Goal: Transaction & Acquisition: Purchase product/service

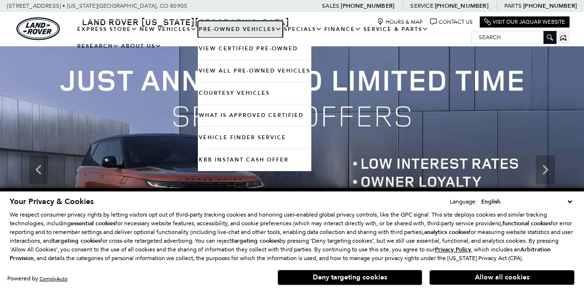
click at [217, 28] on link "Pre-Owned Vehicles" at bounding box center [240, 29] width 85 height 17
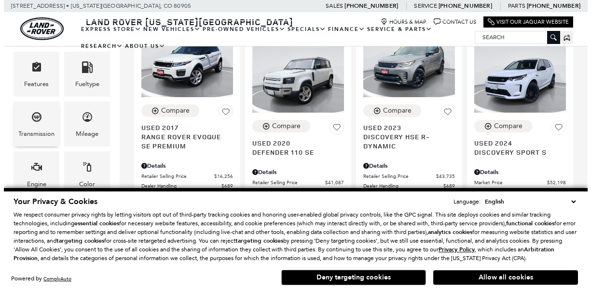
scroll to position [285, 0]
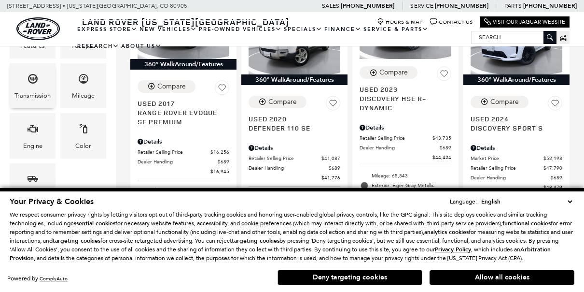
click at [37, 85] on span "Transmission" at bounding box center [33, 80] width 12 height 20
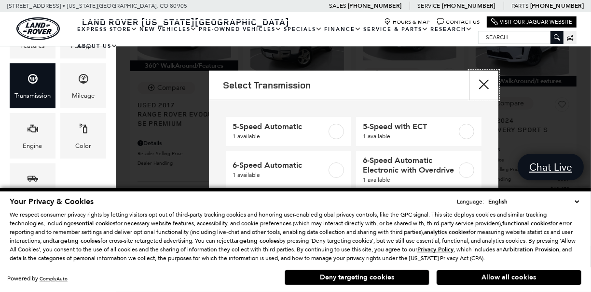
click at [485, 87] on button "close" at bounding box center [484, 84] width 29 height 29
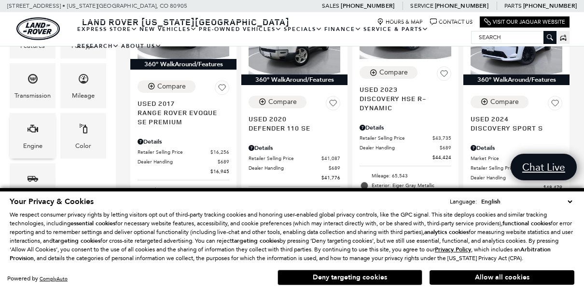
click at [38, 140] on div "Engine" at bounding box center [32, 145] width 19 height 11
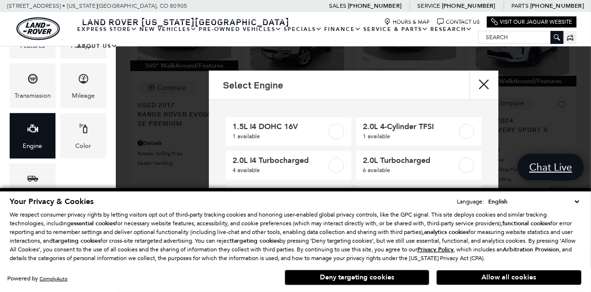
click at [576, 200] on select "English Spanish / Español English / United Kingdom Korean / 한국어 Vietnamese / Ti…" at bounding box center [534, 201] width 96 height 10
click at [478, 232] on p "We respect consumer privacy rights by letting visitors opt out of third-party t…" at bounding box center [296, 236] width 572 height 52
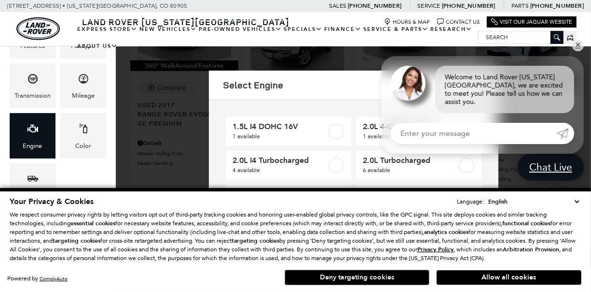
click at [357, 277] on button "Deny targeting cookies" at bounding box center [357, 276] width 145 height 15
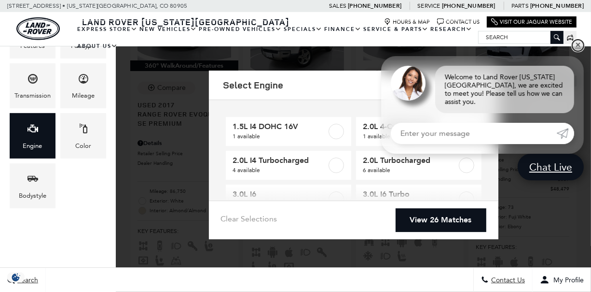
click at [580, 51] on link "✕" at bounding box center [578, 46] width 12 height 12
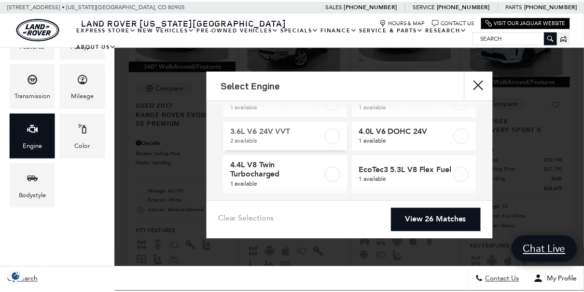
scroll to position [145, 0]
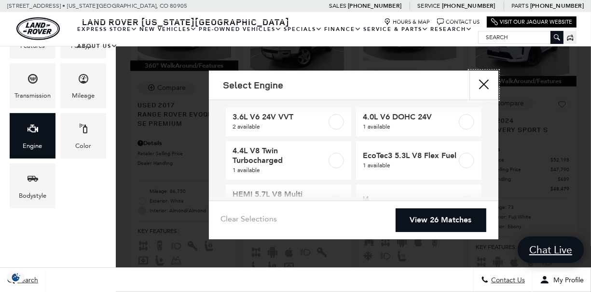
click at [485, 80] on button "close" at bounding box center [484, 84] width 29 height 29
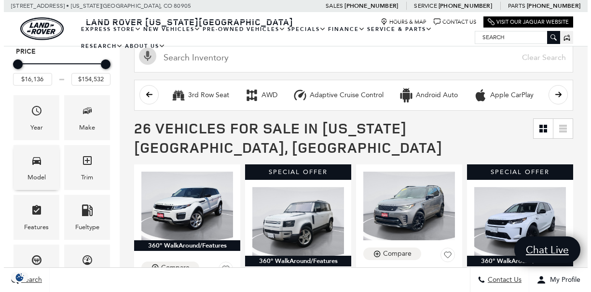
scroll to position [97, 0]
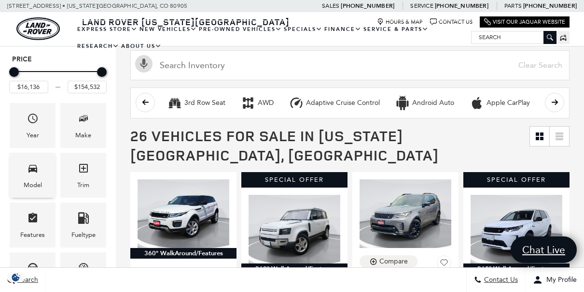
click at [39, 176] on div "Model" at bounding box center [33, 175] width 46 height 45
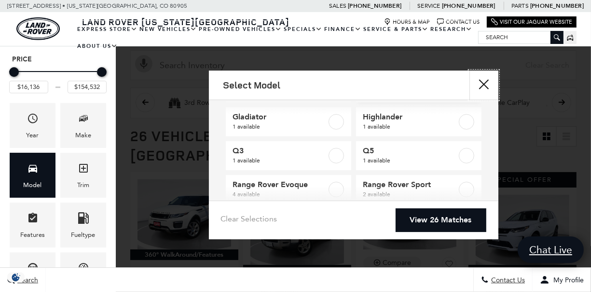
scroll to position [193, 0]
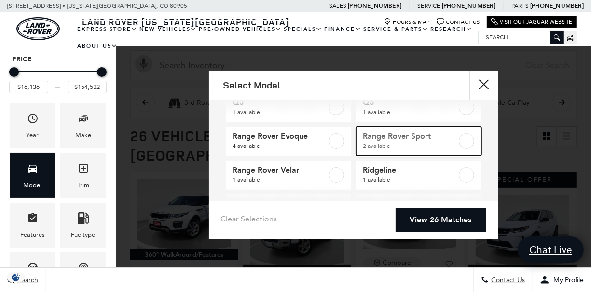
click at [393, 134] on span "Range Rover Sport" at bounding box center [410, 136] width 95 height 10
type input "$84,561"
checkbox input "true"
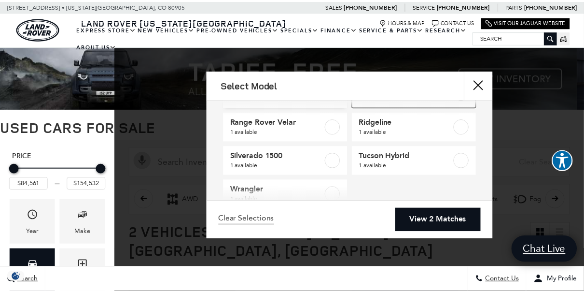
scroll to position [266, 0]
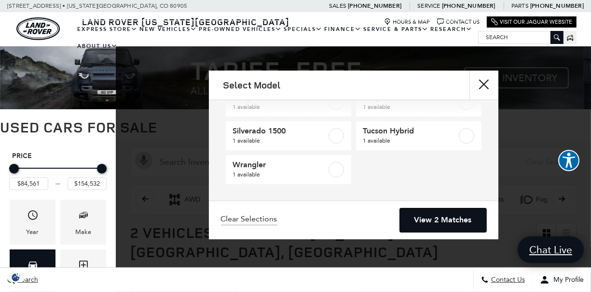
click at [419, 216] on link "View 2 Matches" at bounding box center [443, 220] width 86 height 24
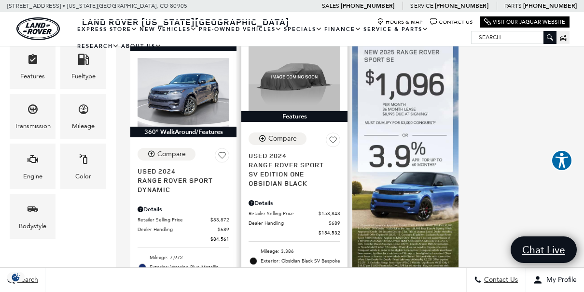
scroll to position [241, 0]
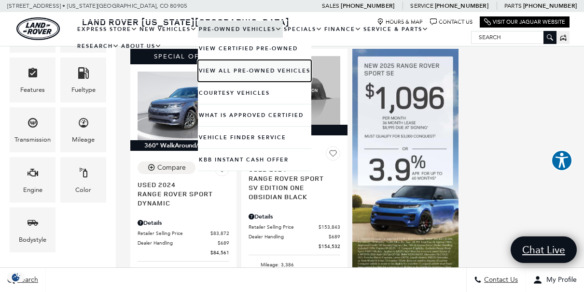
click at [251, 69] on link "View All Pre-Owned Vehicles" at bounding box center [254, 71] width 113 height 22
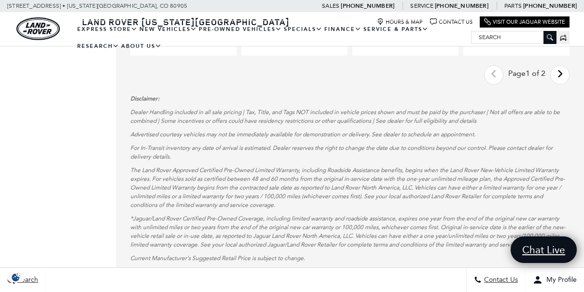
scroll to position [1979, 0]
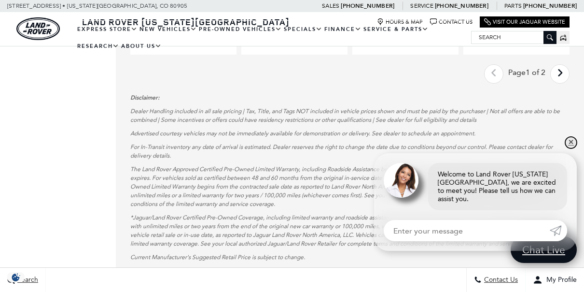
click at [572, 147] on link "✕" at bounding box center [571, 143] width 12 height 12
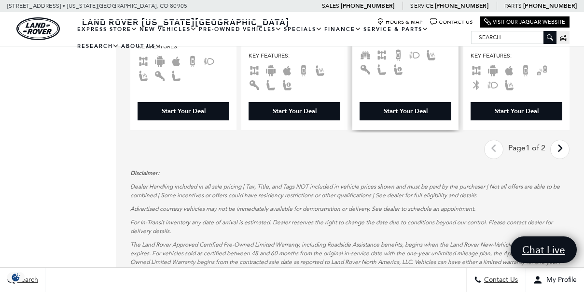
scroll to position [1882, 0]
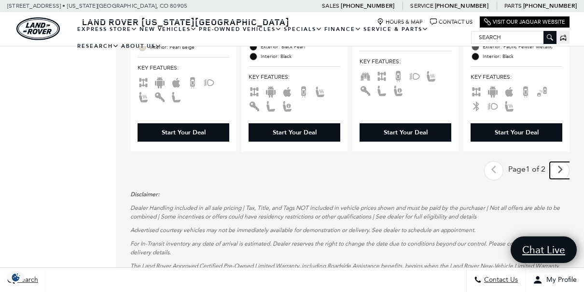
click at [571, 162] on link "Next - Page" at bounding box center [560, 170] width 21 height 17
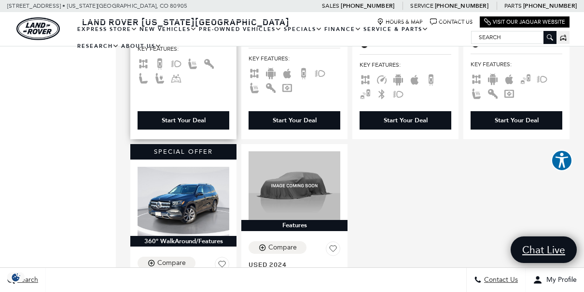
scroll to position [483, 0]
